Goal: Task Accomplishment & Management: Use online tool/utility

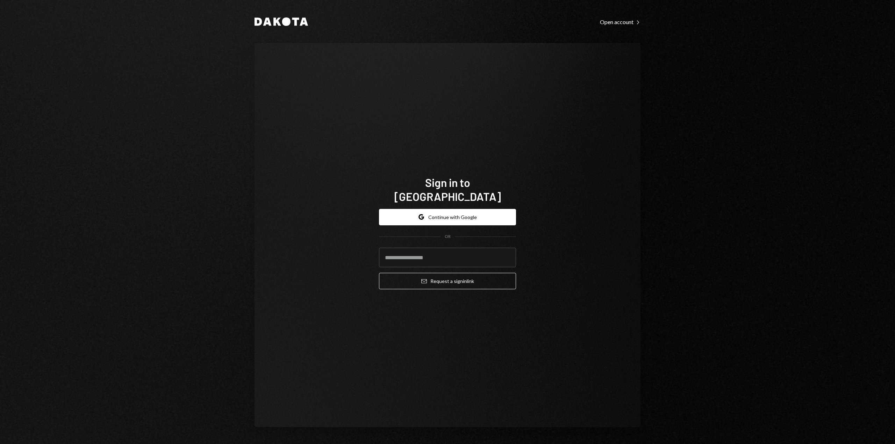
click at [422, 239] on form "Google Continue with Google OR Email Request a sign in link" at bounding box center [447, 249] width 137 height 81
click at [425, 249] on input "email" at bounding box center [447, 258] width 137 height 20
type input "**********"
click at [445, 273] on button "Email Request a sign in link" at bounding box center [447, 281] width 137 height 16
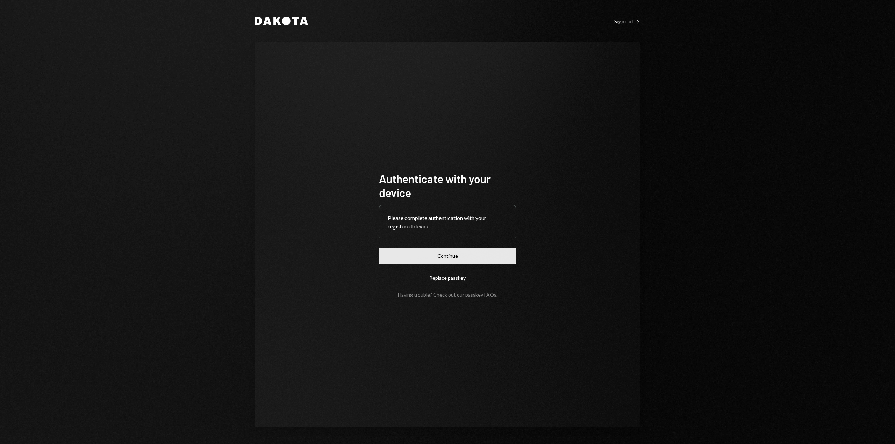
click at [441, 257] on button "Continue" at bounding box center [447, 256] width 137 height 16
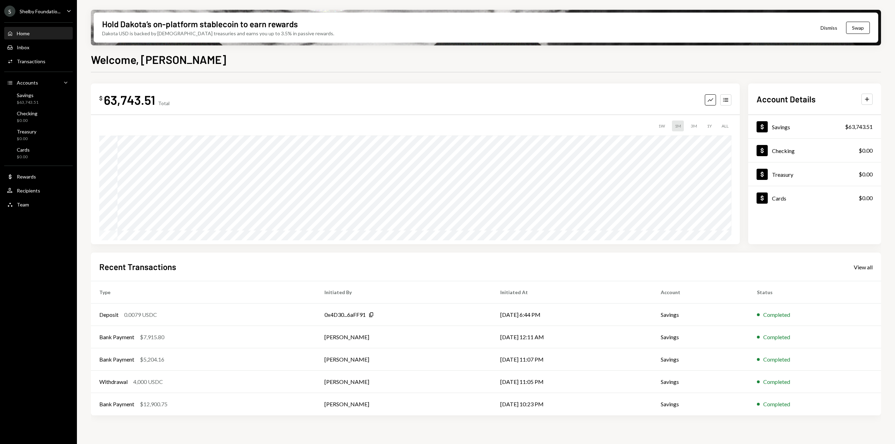
click at [67, 10] on icon "Caret Down" at bounding box center [69, 11] width 8 height 8
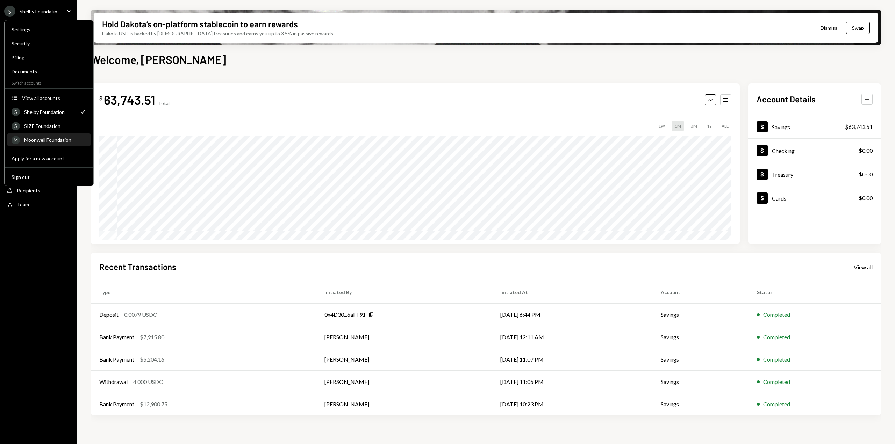
click at [54, 140] on div "Moonwell Foundation" at bounding box center [55, 140] width 62 height 6
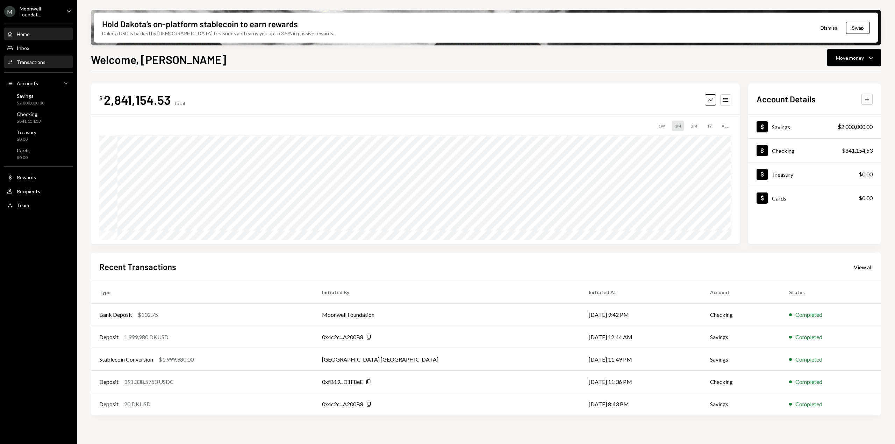
click at [35, 66] on div "Activities Transactions" at bounding box center [38, 62] width 63 height 12
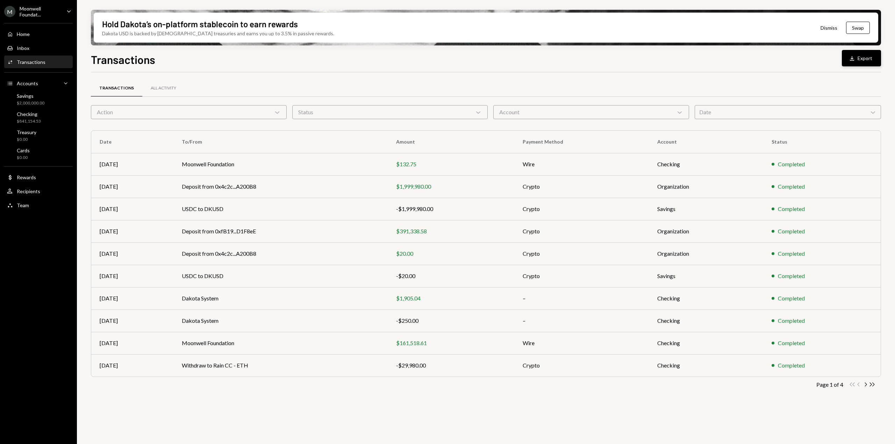
click at [866, 63] on button "Download Export" at bounding box center [861, 58] width 39 height 16
